Goal: Communication & Community: Answer question/provide support

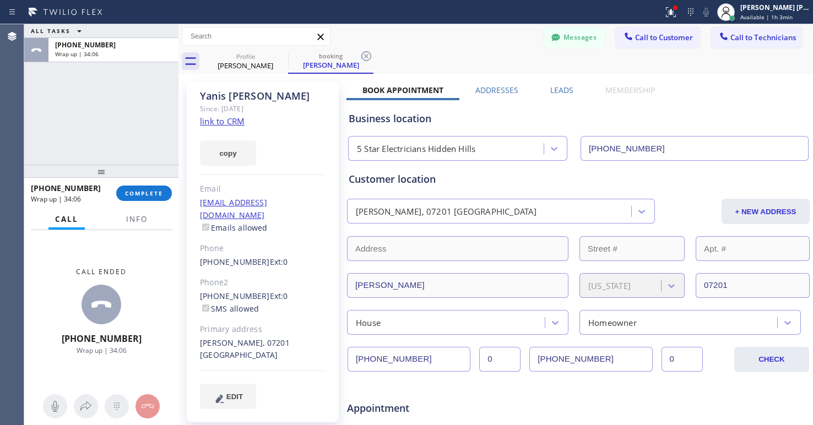
click at [159, 202] on div "[PHONE_NUMBER] Wrap up | 34:06 COMPLETE" at bounding box center [101, 193] width 141 height 29
click at [149, 192] on span "COMPLETE" at bounding box center [144, 193] width 38 height 8
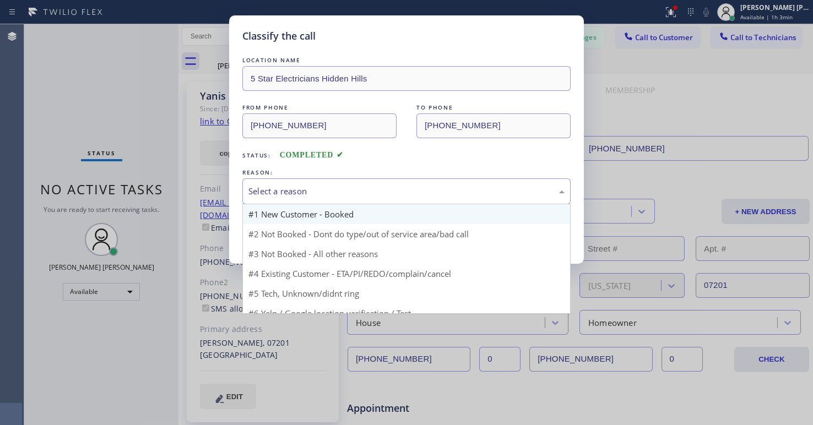
drag, startPoint x: 319, startPoint y: 182, endPoint x: 318, endPoint y: 222, distance: 40.8
click at [318, 188] on div "Select a reason" at bounding box center [406, 191] width 328 height 26
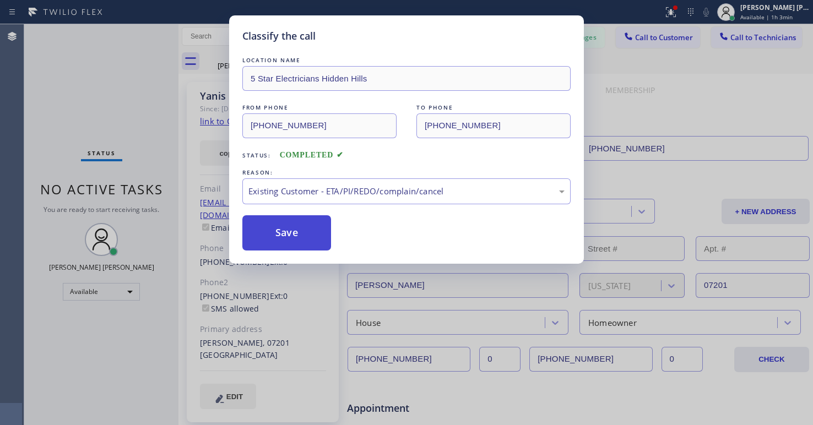
click at [289, 235] on button "Save" at bounding box center [286, 232] width 89 height 35
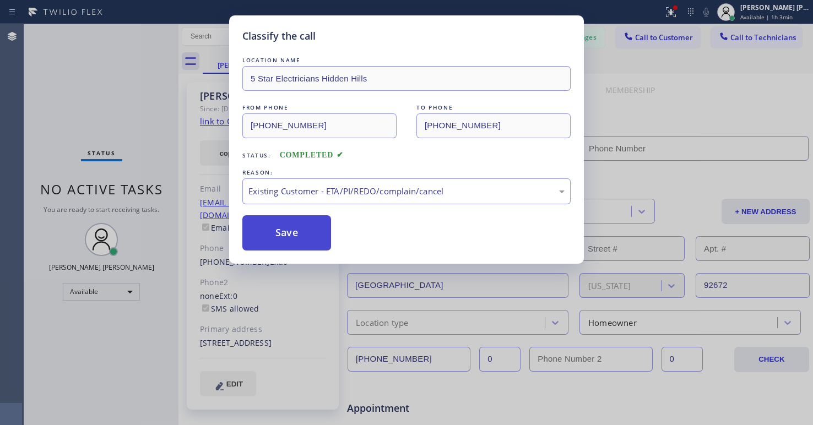
click at [289, 235] on button "Save" at bounding box center [286, 232] width 89 height 35
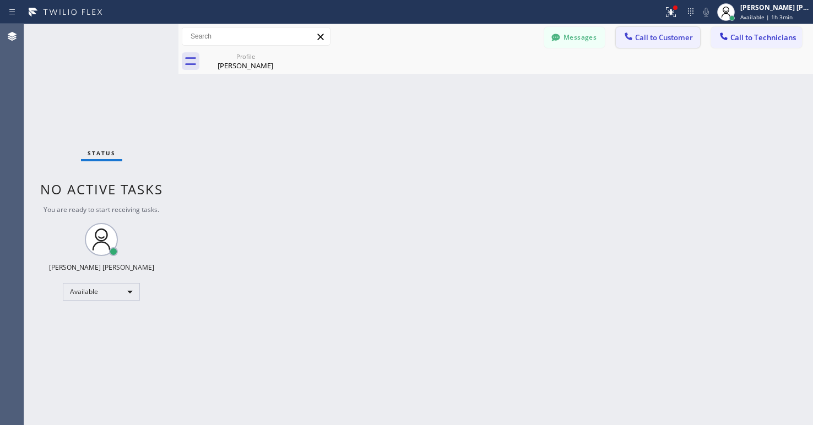
click at [654, 36] on span "Call to Customer" at bounding box center [664, 37] width 58 height 10
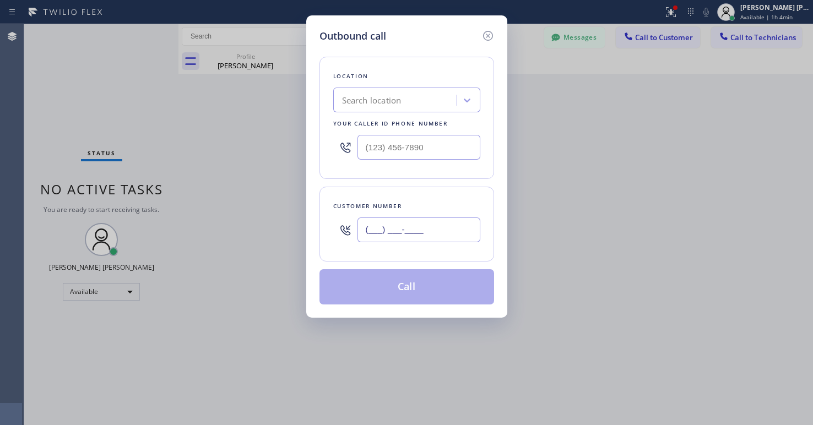
click at [395, 226] on input "(___) ___-____" at bounding box center [418, 230] width 123 height 25
paste input "562) 244-6767"
type input "[PHONE_NUMBER]"
click at [78, 102] on div "Outbound call Location Search location Your caller id phone number Customer num…" at bounding box center [406, 212] width 813 height 425
click at [438, 99] on div "Search location" at bounding box center [396, 100] width 120 height 19
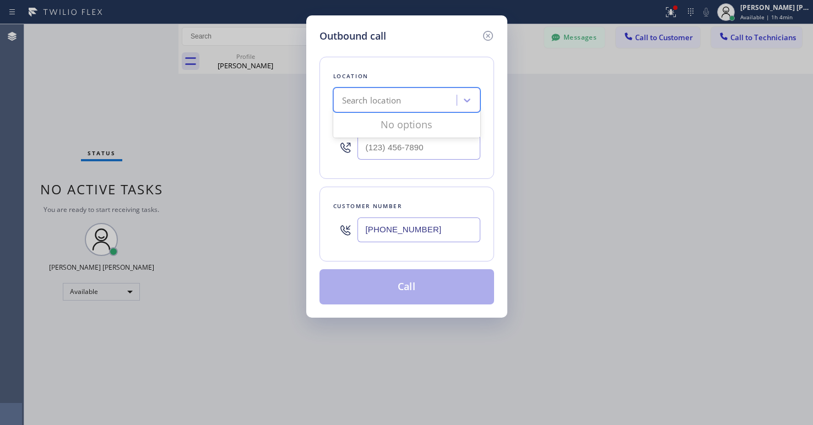
paste input "Blue Moon Electrical [GEOGRAPHIC_DATA]"
type input "Blue Moon Electrical [GEOGRAPHIC_DATA]"
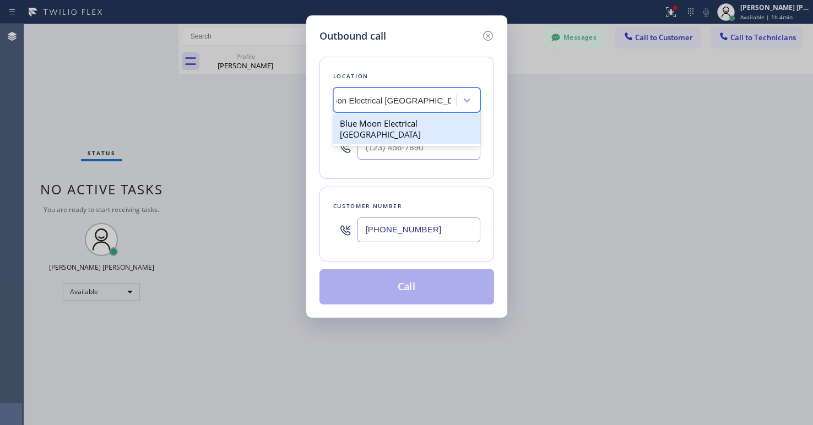
click at [422, 118] on div "Blue Moon Electrical [GEOGRAPHIC_DATA]" at bounding box center [406, 128] width 147 height 31
type input "[PHONE_NUMBER]"
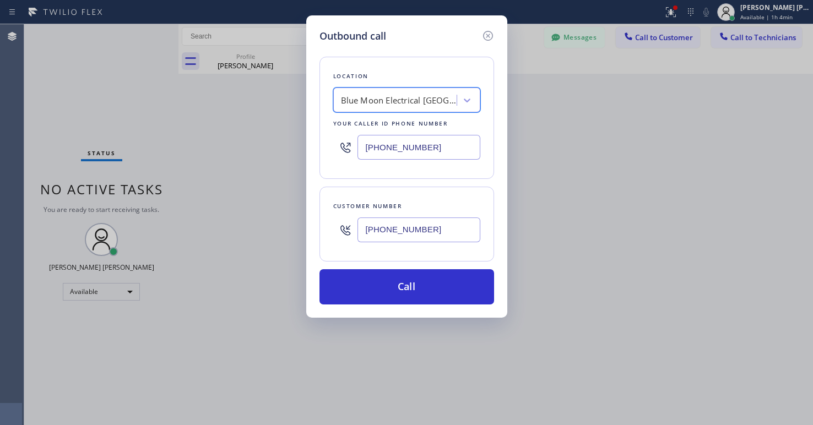
scroll to position [0, 1]
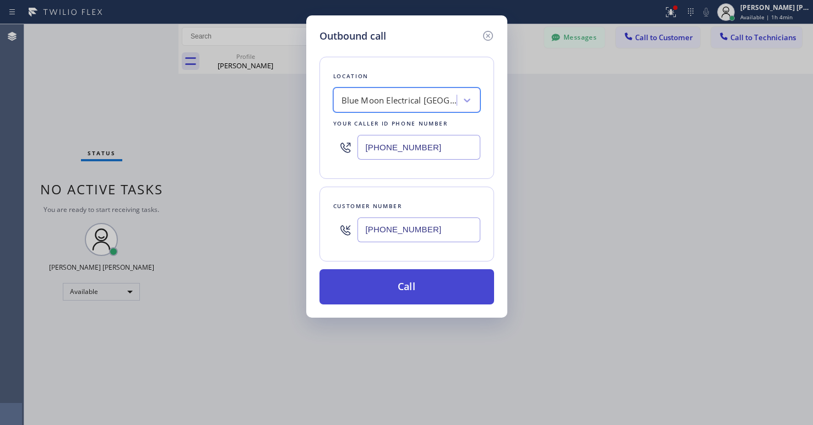
click at [400, 284] on button "Call" at bounding box center [406, 286] width 175 height 35
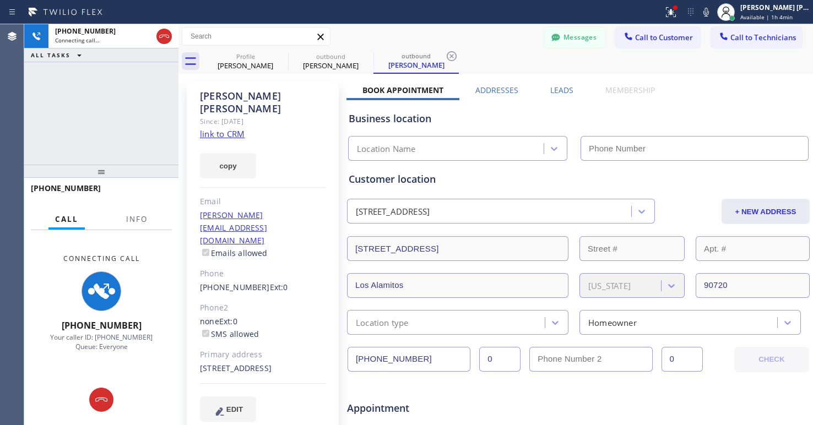
type input "[PHONE_NUMBER]"
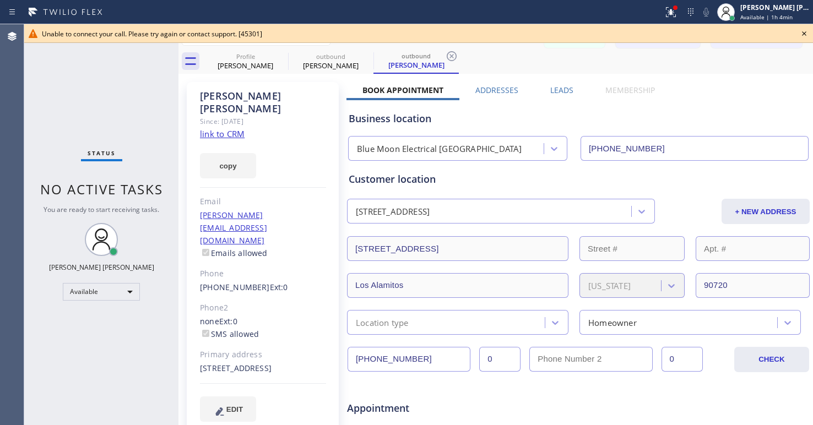
click at [807, 32] on icon at bounding box center [803, 33] width 13 height 13
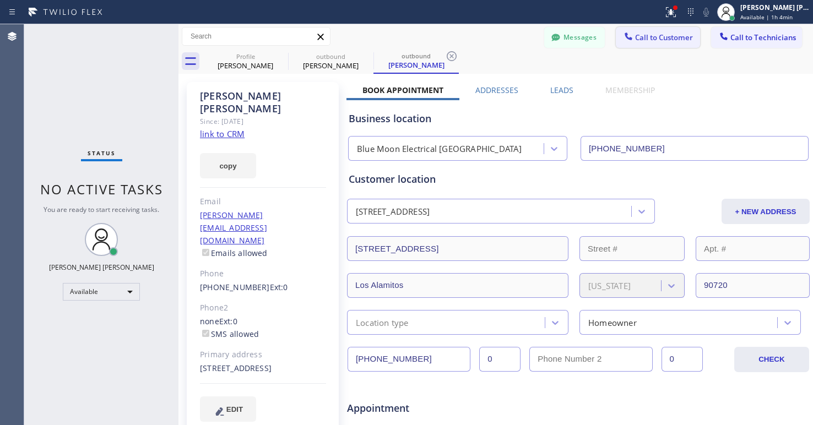
click at [637, 39] on span "Call to Customer" at bounding box center [664, 37] width 58 height 10
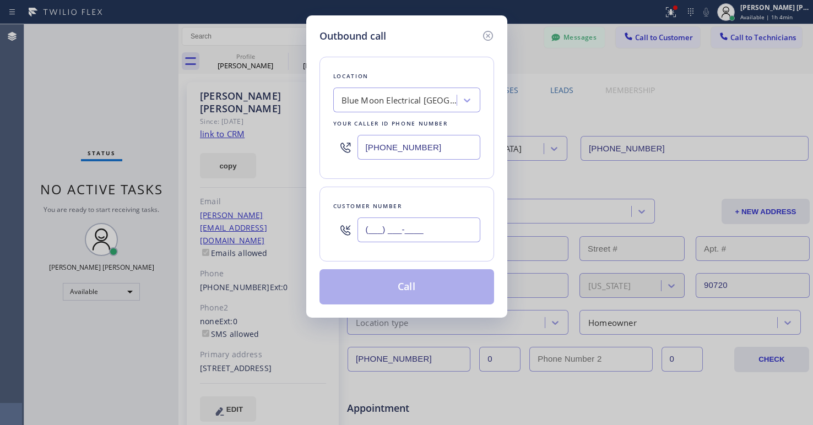
click at [449, 229] on input "(___) ___-____" at bounding box center [418, 230] width 123 height 25
paste input "text"
click at [406, 230] on input "(___) ___-____" at bounding box center [418, 230] width 123 height 25
paste input "text"
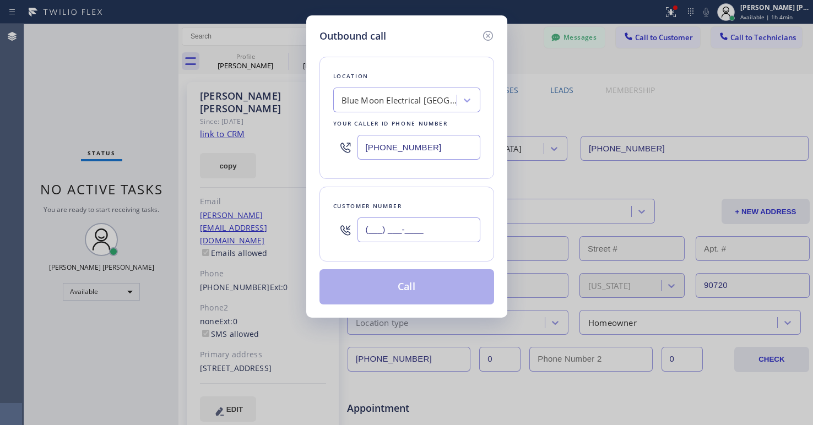
type input "(___) ___-____"
click at [72, 127] on div "Outbound call Location Blue Moon Electrical [GEOGRAPHIC_DATA] Your caller id ph…" at bounding box center [406, 212] width 813 height 425
click at [393, 242] on input "(___) ___-____" at bounding box center [418, 230] width 123 height 25
paste input "562) 244-6767"
type input "[PHONE_NUMBER]"
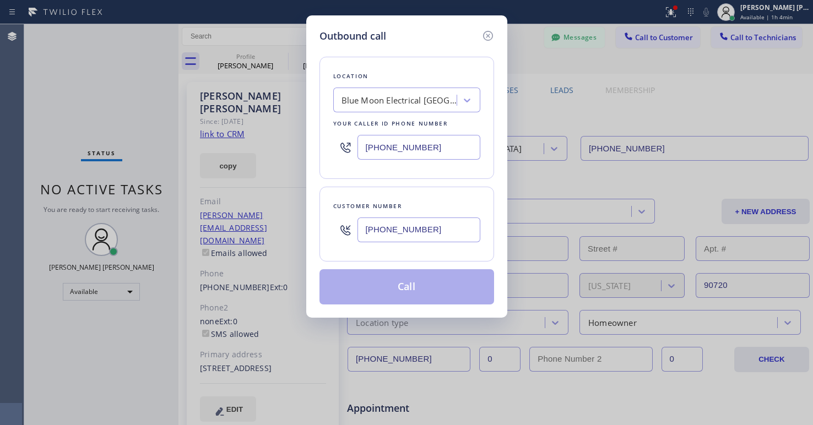
click at [425, 281] on button "Call" at bounding box center [406, 286] width 175 height 35
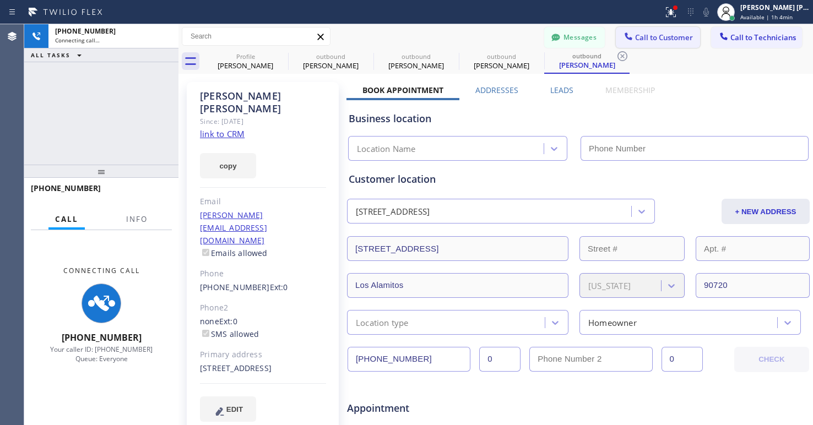
type input "[PHONE_NUMBER]"
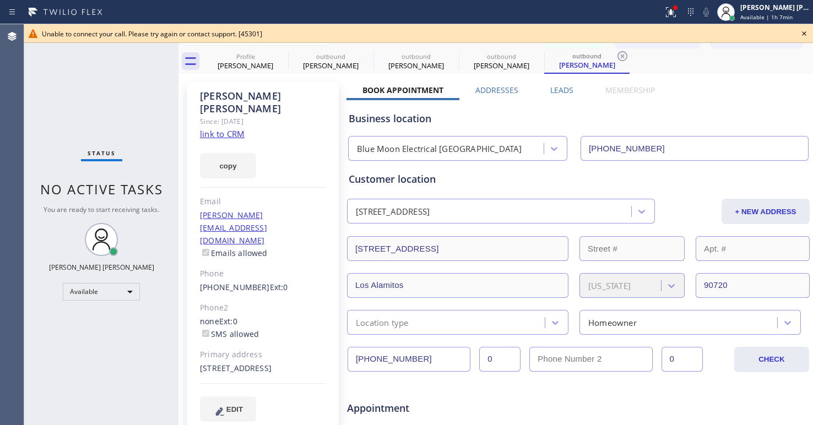
click at [64, 388] on div "Status No active tasks You are ready to start receiving tasks. [PERSON_NAME] [P…" at bounding box center [101, 224] width 154 height 401
click at [807, 32] on icon at bounding box center [803, 33] width 13 height 13
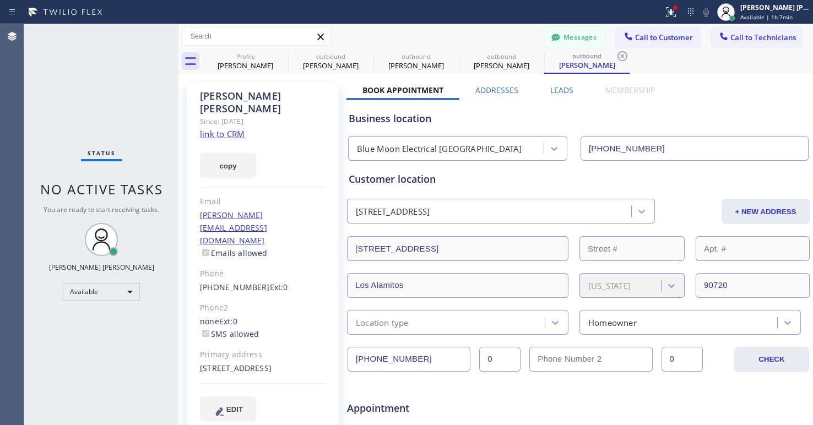
click at [569, 24] on div "Messages Call to Customer Call to Technicians Outbound call Location Blue Moon …" at bounding box center [495, 36] width 634 height 25
click at [558, 40] on button "Messages" at bounding box center [574, 37] width 61 height 21
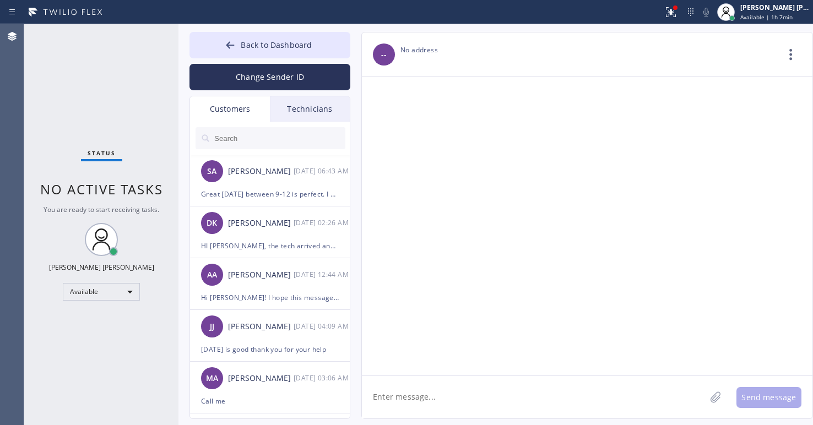
click at [263, 140] on input "text" at bounding box center [279, 138] width 132 height 22
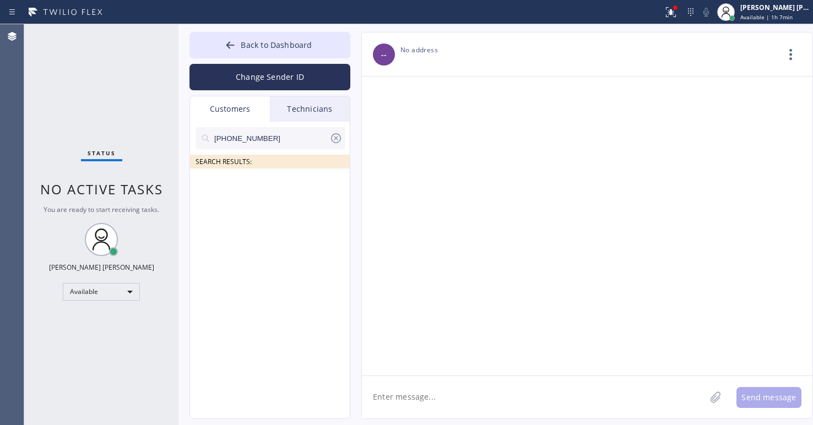
click at [287, 138] on input "[PHONE_NUMBER]" at bounding box center [271, 138] width 116 height 22
click at [300, 204] on div "[PHONE_NUMBER] SEARCH RESULTS:" at bounding box center [270, 283] width 161 height 322
click at [704, 157] on div at bounding box center [587, 226] width 450 height 299
click at [88, 70] on div "Status No active tasks You are ready to start receiving tasks. [PERSON_NAME] [P…" at bounding box center [101, 224] width 154 height 401
click at [633, 328] on div at bounding box center [587, 226] width 450 height 299
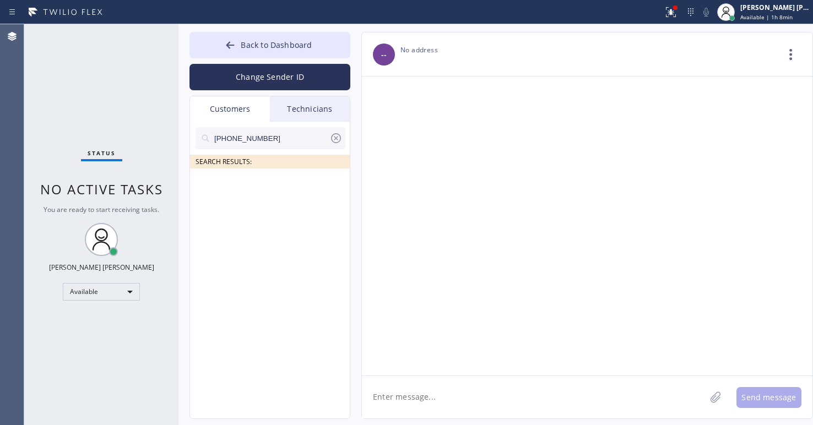
click at [67, 332] on div "Status No active tasks You are ready to start receiving tasks. [PERSON_NAME] [P…" at bounding box center [101, 224] width 154 height 401
click at [93, 77] on div "Status No active tasks You are ready to start receiving tasks. [PERSON_NAME] [P…" at bounding box center [101, 224] width 154 height 401
click at [80, 94] on div "Status No active tasks You are ready to start receiving tasks. [PERSON_NAME] [P…" at bounding box center [101, 224] width 154 height 401
click at [73, 354] on div "Status No active tasks You are ready to start receiving tasks. [PERSON_NAME] [P…" at bounding box center [101, 224] width 154 height 401
click at [139, 284] on div "Available" at bounding box center [101, 292] width 77 height 18
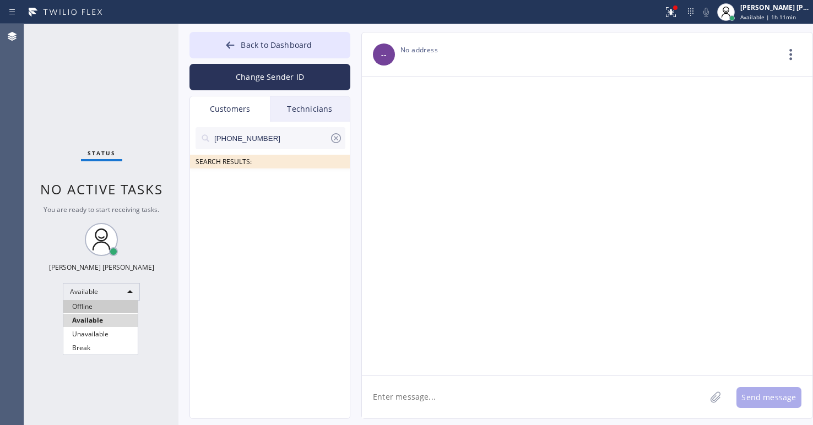
click at [122, 310] on li "Offline" at bounding box center [100, 306] width 74 height 13
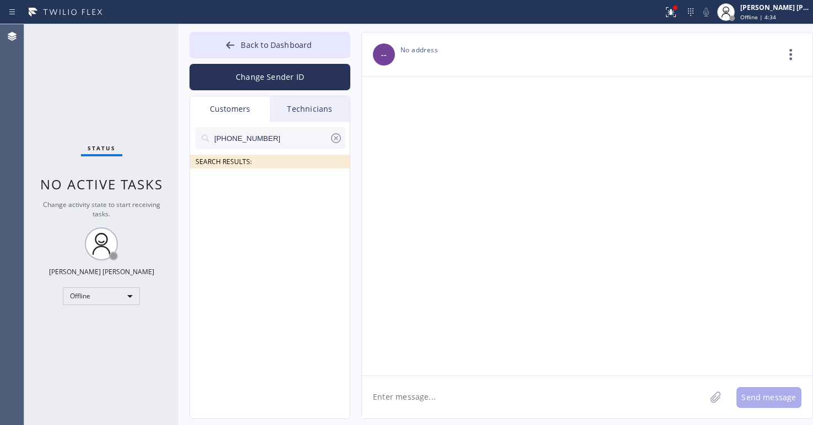
click at [76, 56] on div "Status No active tasks Change activity state to start receiving tasks. [PERSON_…" at bounding box center [101, 224] width 154 height 401
click at [133, 293] on div "Offline" at bounding box center [101, 296] width 77 height 18
click at [98, 317] on li "Offline" at bounding box center [100, 311] width 74 height 13
click at [100, 292] on div "Offline" at bounding box center [101, 296] width 77 height 18
click at [100, 321] on li "Available" at bounding box center [100, 325] width 74 height 13
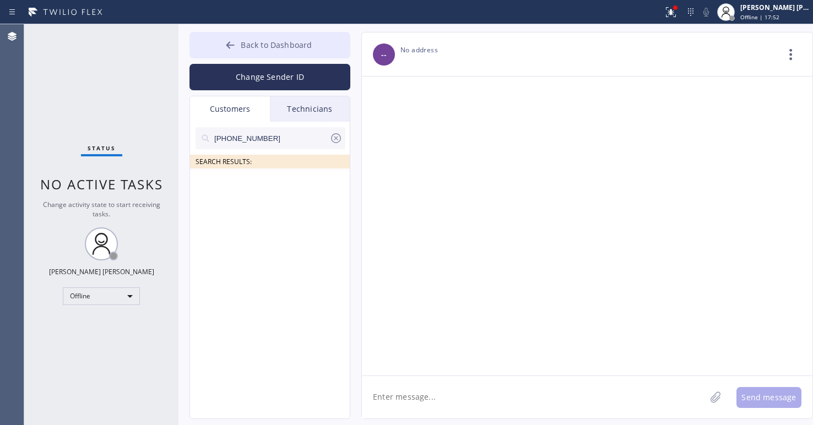
click at [289, 43] on span "Back to Dashboard" at bounding box center [276, 45] width 71 height 10
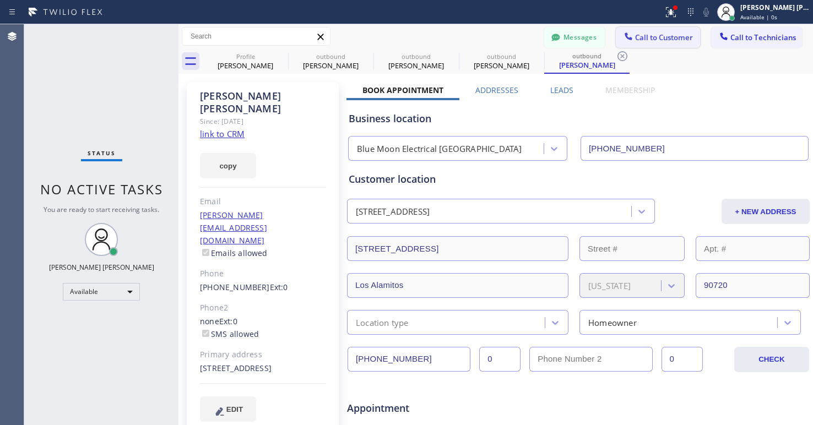
click at [661, 29] on button "Call to Customer" at bounding box center [658, 37] width 84 height 21
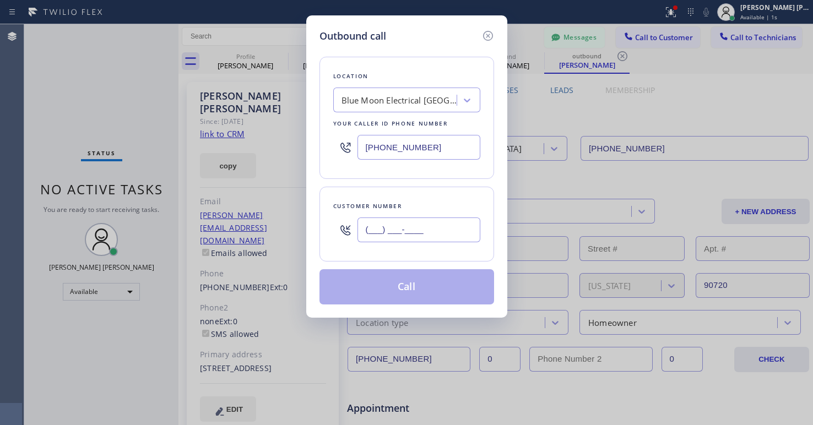
click at [389, 231] on input "(___) ___-____" at bounding box center [418, 230] width 123 height 25
paste input "408) 759-1973"
type input "[PHONE_NUMBER]"
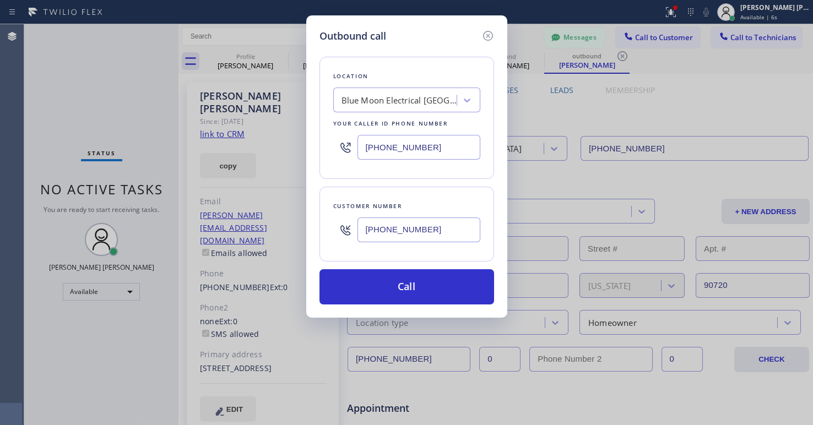
drag, startPoint x: 78, startPoint y: 107, endPoint x: 260, endPoint y: 129, distance: 183.0
click at [78, 107] on div "Outbound call Location Blue Moon Electrical [GEOGRAPHIC_DATA] Your caller id ph…" at bounding box center [406, 212] width 813 height 425
click at [395, 81] on div "Location" at bounding box center [406, 76] width 147 height 12
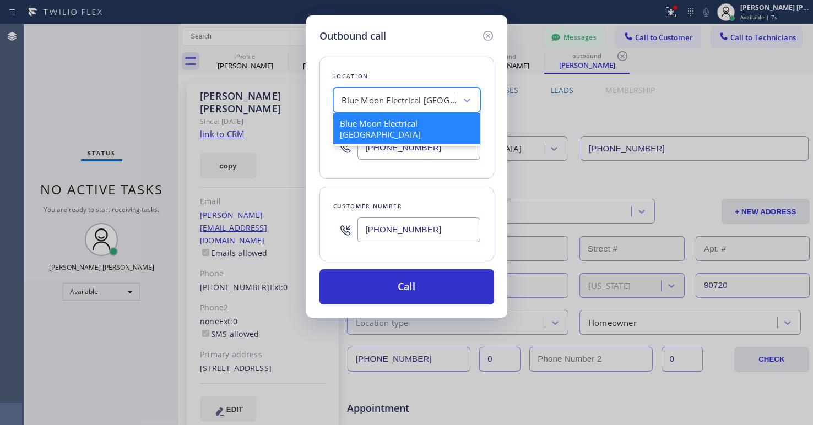
click at [394, 96] on div "Blue Moon Electrical [GEOGRAPHIC_DATA]" at bounding box center [399, 100] width 116 height 13
paste input "Subzero Repair Professionals"
type input "Subzero Repair Professionals"
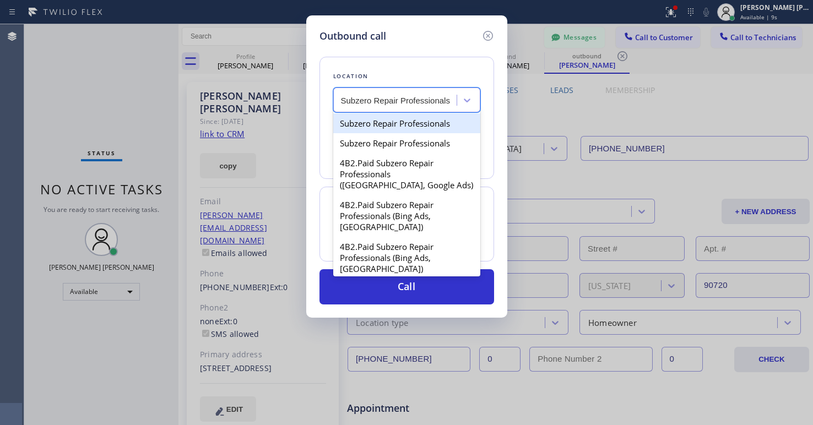
type input "[PHONE_NUMBER]"
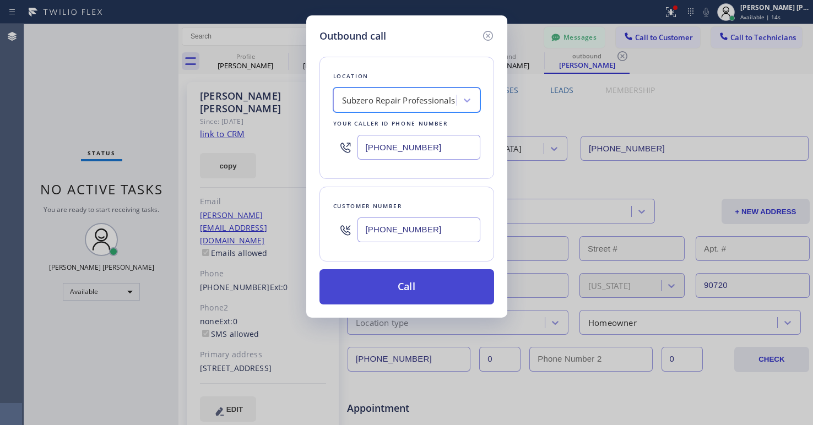
click at [413, 293] on button "Call" at bounding box center [406, 286] width 175 height 35
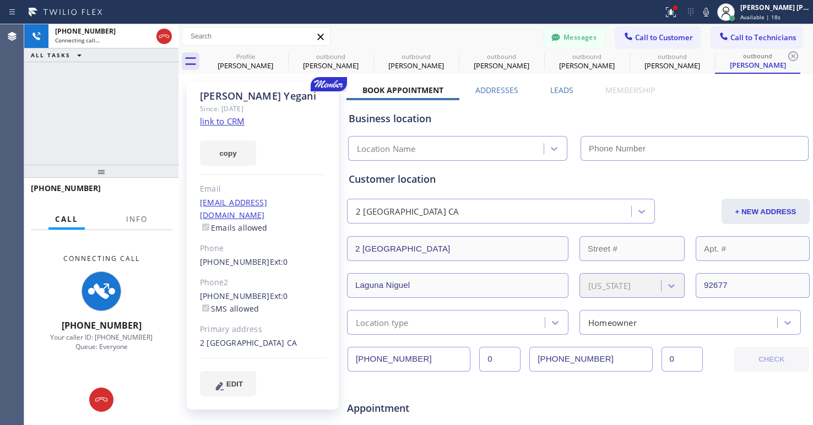
type input "[PHONE_NUMBER]"
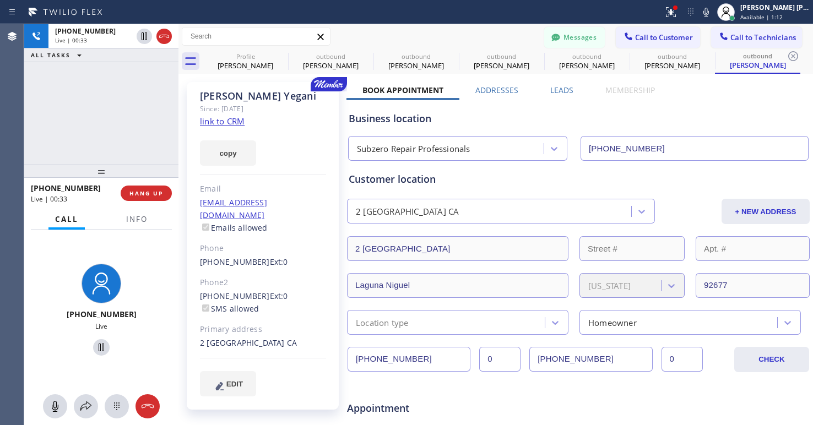
click at [130, 128] on div "[PHONE_NUMBER] Live | 00:33 ALL TASKS ALL TASKS ACTIVE TASKS TASKS IN WRAP UP" at bounding box center [101, 94] width 154 height 140
click at [149, 194] on span "HANG UP" at bounding box center [146, 193] width 34 height 8
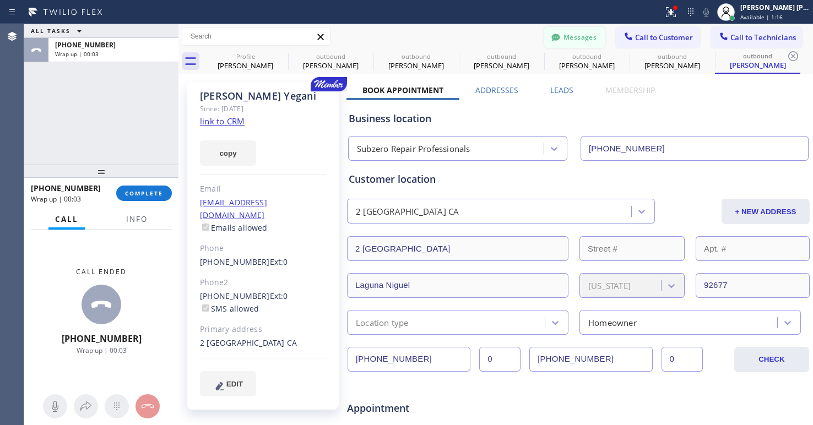
click at [552, 41] on button "Messages" at bounding box center [574, 37] width 61 height 21
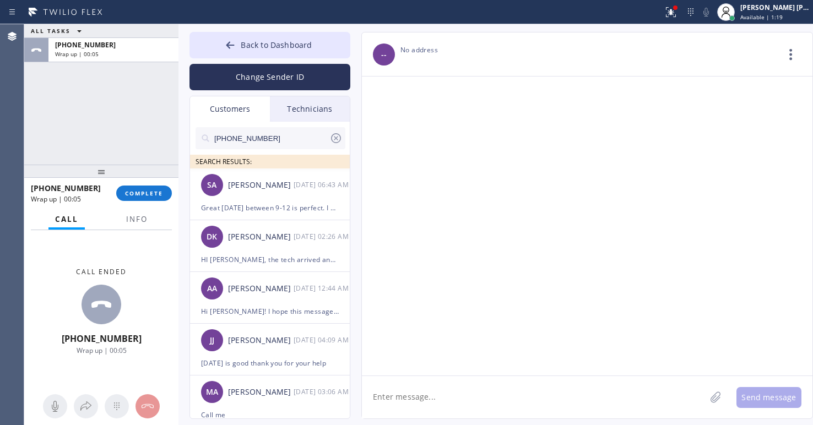
click at [274, 132] on input "[PHONE_NUMBER]" at bounding box center [271, 138] width 116 height 22
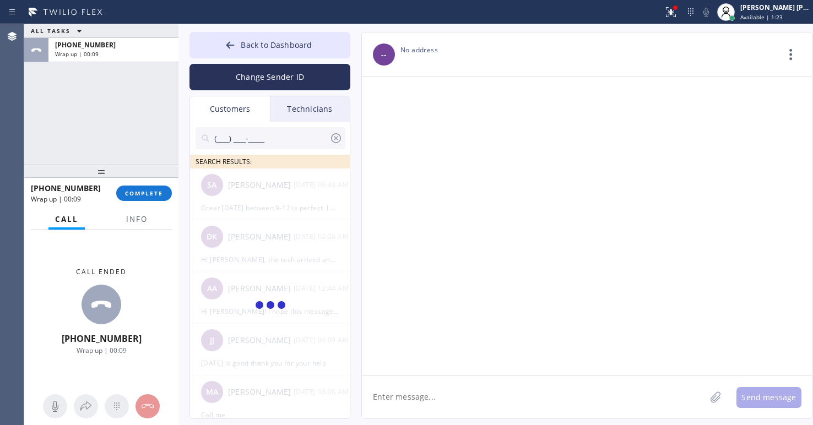
click at [270, 143] on input "(___) ___-____" at bounding box center [271, 138] width 116 height 22
click at [333, 139] on icon at bounding box center [335, 138] width 13 height 13
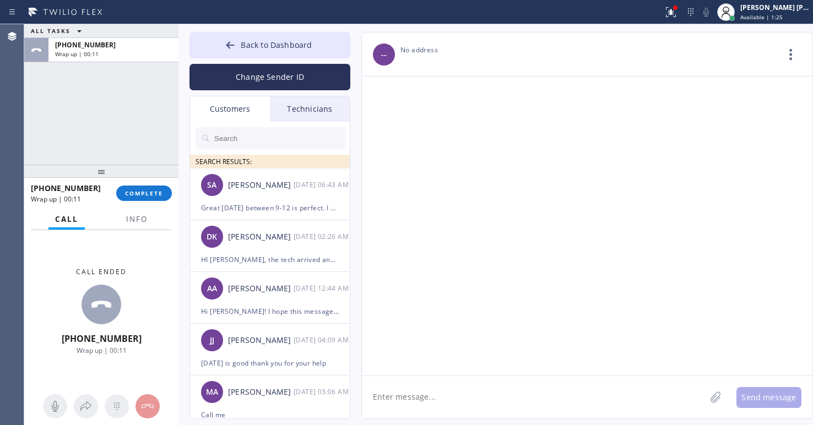
click at [284, 142] on input "text" at bounding box center [279, 138] width 132 height 22
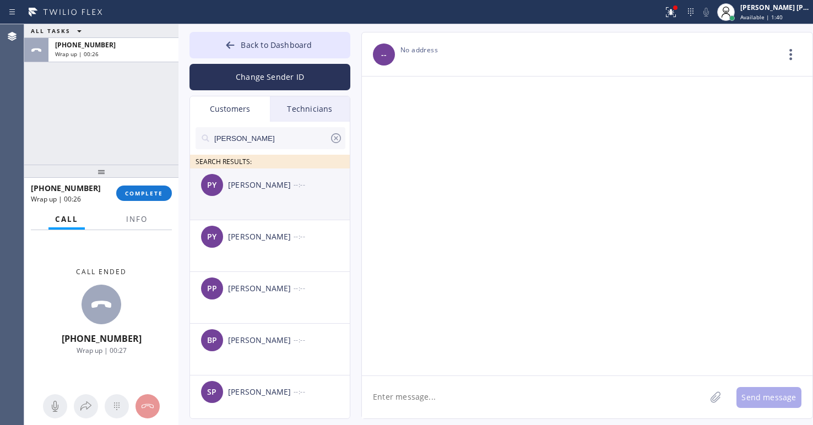
type input "[PERSON_NAME]"
click at [278, 220] on li "PY [PERSON_NAME] --:--" at bounding box center [270, 246] width 161 height 52
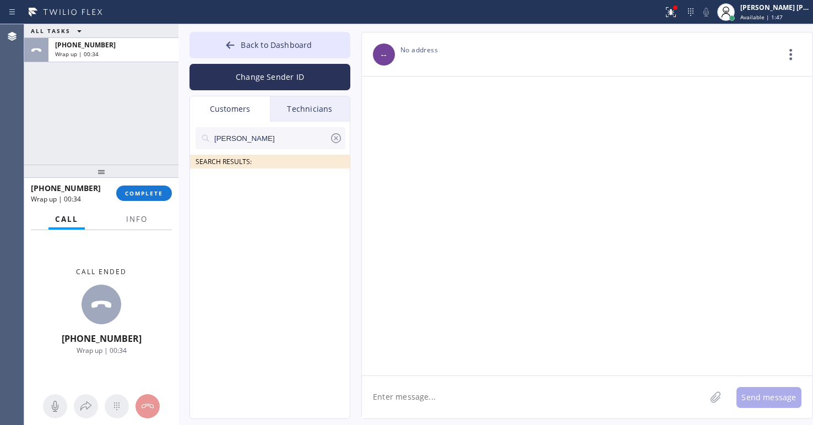
click at [282, 137] on input "[PERSON_NAME]" at bounding box center [271, 138] width 116 height 22
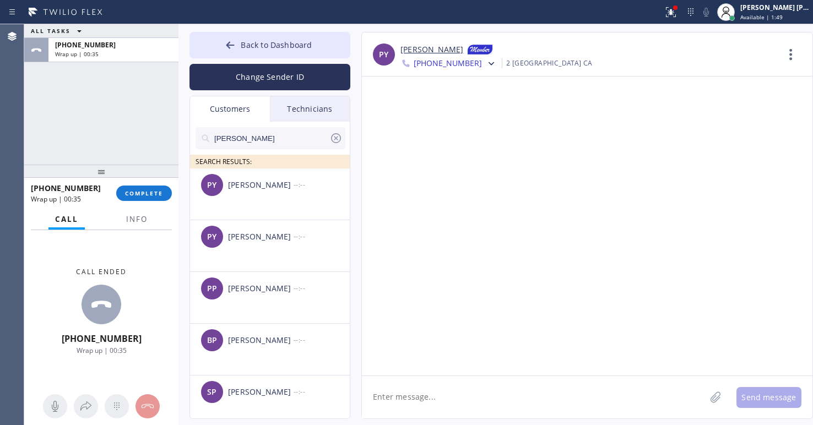
click at [492, 390] on textarea at bounding box center [534, 397] width 344 height 42
click at [72, 132] on div "ALL TASKS ALL TASKS ACTIVE TASKS TASKS IN WRAP UP [PHONE_NUMBER] Wrap up | 00:53" at bounding box center [101, 94] width 154 height 140
click at [541, 411] on textarea "Hi Parvis! Hope all is well. This is Barbie from Subzero" at bounding box center [543, 397] width 363 height 42
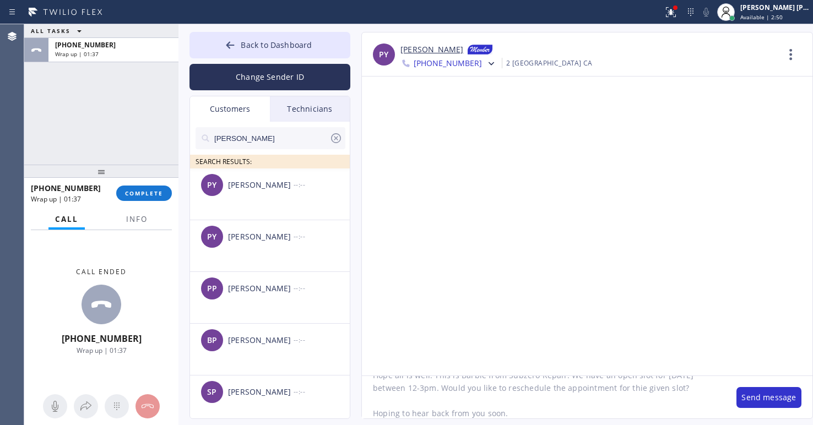
scroll to position [47, 0]
type textarea "Hi Parvis! Hope all is well. This is Barbie from Subzero Repair. We have an ope…"
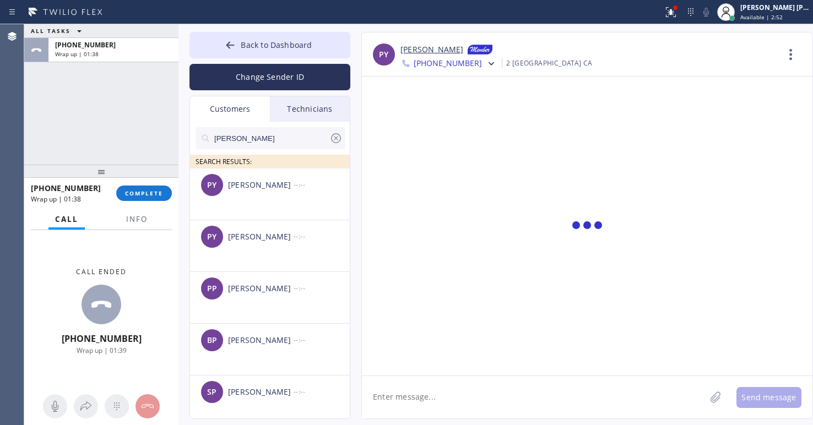
scroll to position [0, 0]
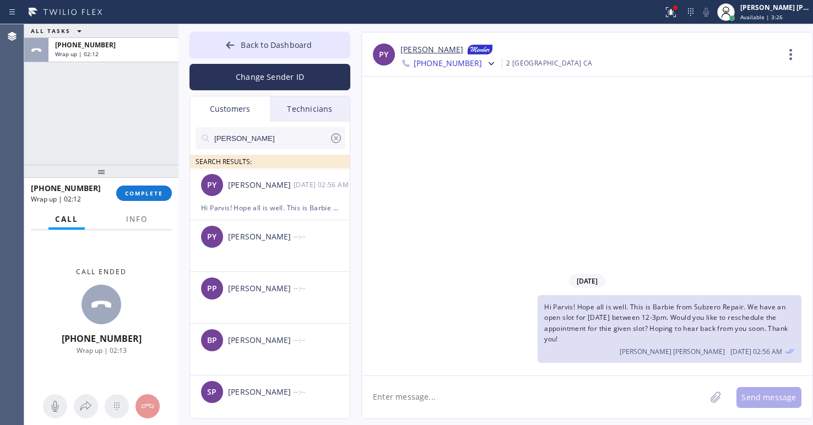
click at [58, 368] on div "Call ended [PHONE_NUMBER] Wrap up | 02:13" at bounding box center [101, 311] width 154 height 162
click at [148, 198] on button "COMPLETE" at bounding box center [144, 193] width 56 height 15
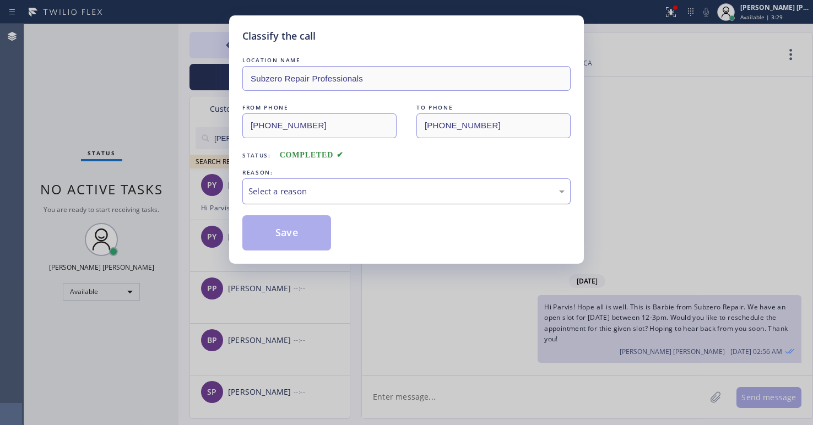
click at [437, 187] on div "Select a reason" at bounding box center [406, 191] width 316 height 13
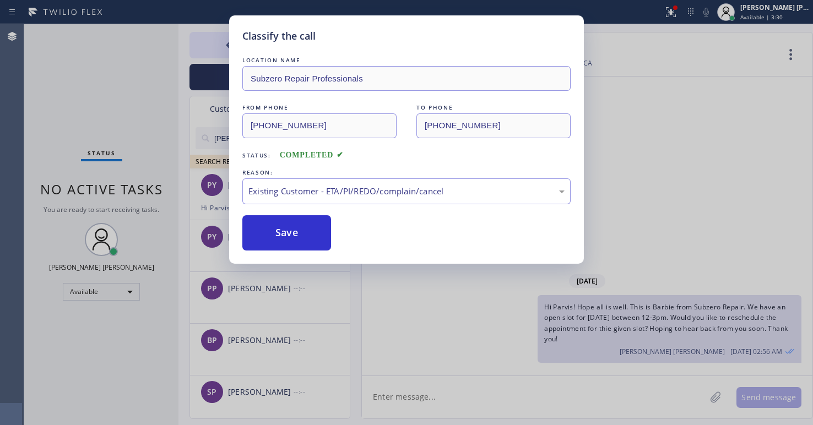
click at [371, 254] on div "Classify the call LOCATION NAME Subzero Repair Professionals FROM PHONE [PHONE_…" at bounding box center [406, 139] width 355 height 248
click at [276, 242] on button "Save" at bounding box center [286, 232] width 89 height 35
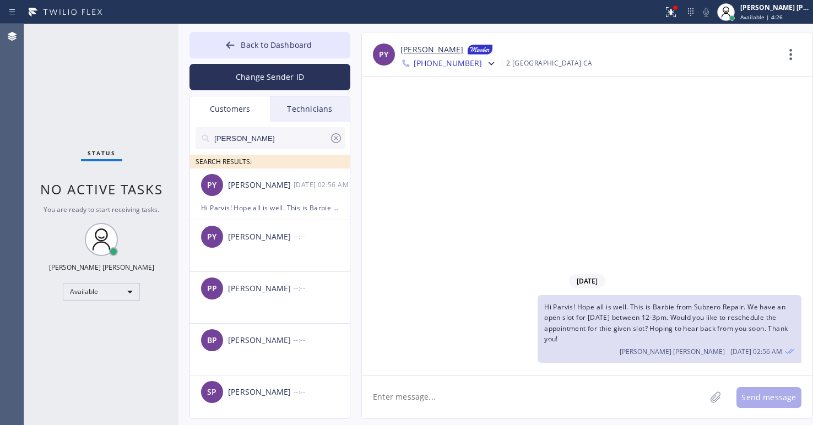
click at [64, 400] on div "Status No active tasks You are ready to start receiving tasks. [PERSON_NAME] [P…" at bounding box center [101, 224] width 154 height 401
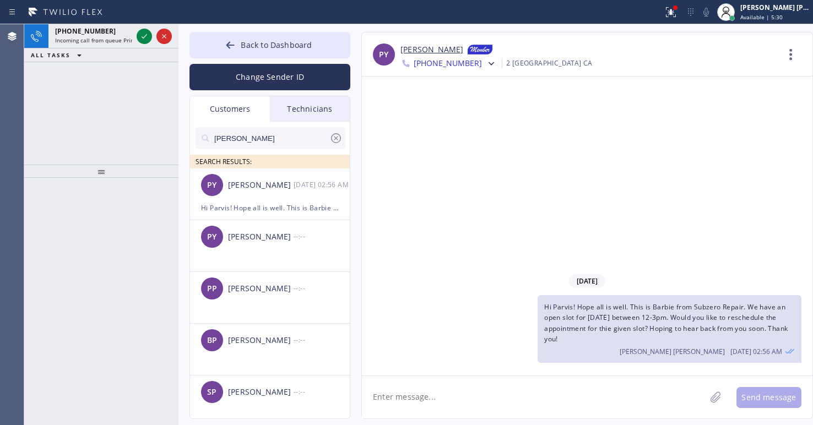
click at [93, 335] on div at bounding box center [101, 301] width 154 height 247
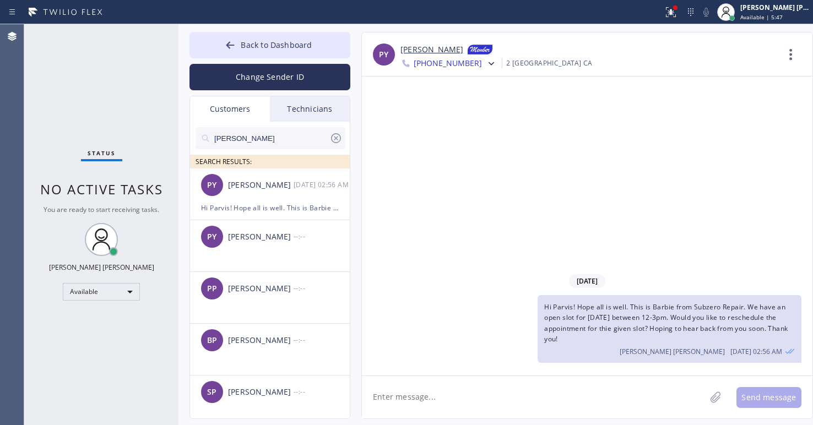
drag, startPoint x: 77, startPoint y: 348, endPoint x: 74, endPoint y: 121, distance: 226.9
click at [77, 348] on div "Status No active tasks You are ready to start receiving tasks. [PERSON_NAME] [P…" at bounding box center [101, 224] width 154 height 401
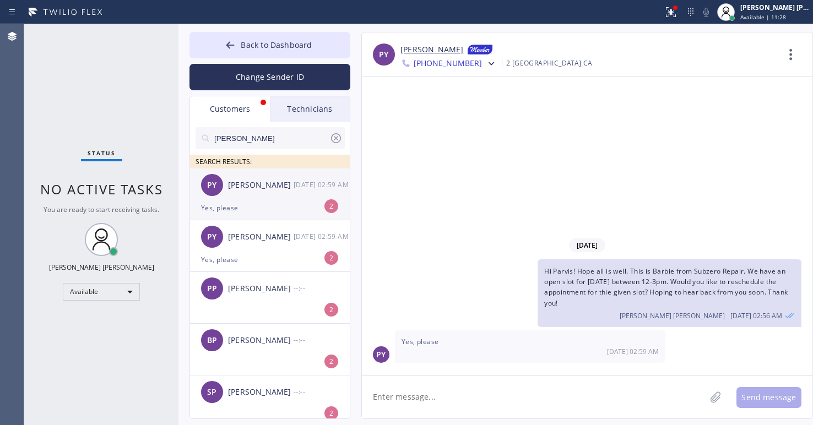
click at [267, 193] on div "PY [PERSON_NAME] [DATE] 02:59 AM" at bounding box center [270, 184] width 161 height 33
click at [97, 132] on div "Status No active tasks You are ready to start receiving tasks. [PERSON_NAME] [P…" at bounding box center [101, 224] width 154 height 401
click at [567, 392] on textarea at bounding box center [534, 397] width 344 height 42
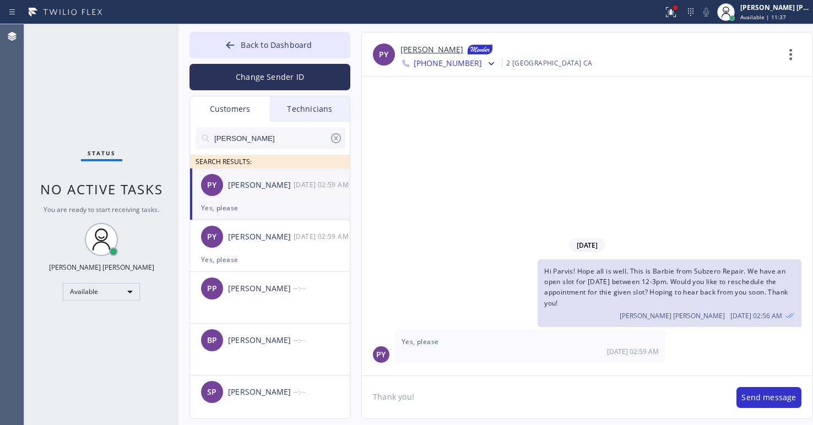
type textarea "Thank you!"
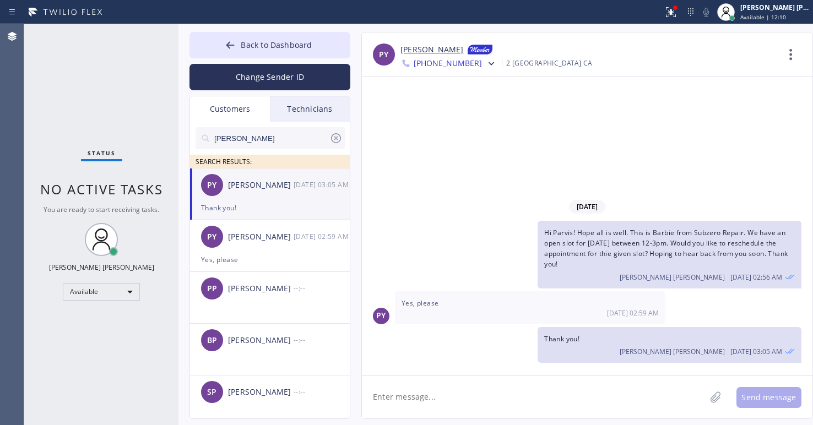
click at [573, 403] on textarea at bounding box center [534, 397] width 344 height 42
click at [62, 352] on div "Status No active tasks You are ready to start receiving tasks. [PERSON_NAME] [P…" at bounding box center [101, 224] width 154 height 401
